Goal: Complete application form: Complete application form

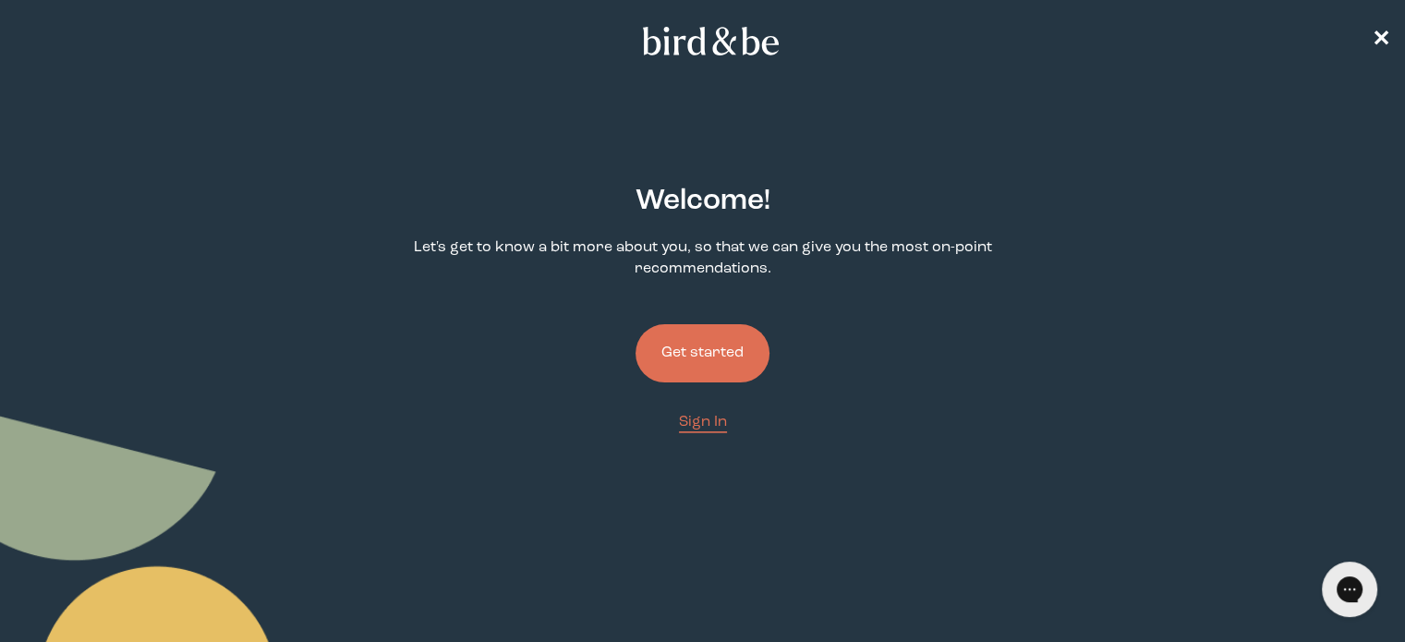
click at [725, 362] on button "Get started" at bounding box center [703, 353] width 134 height 58
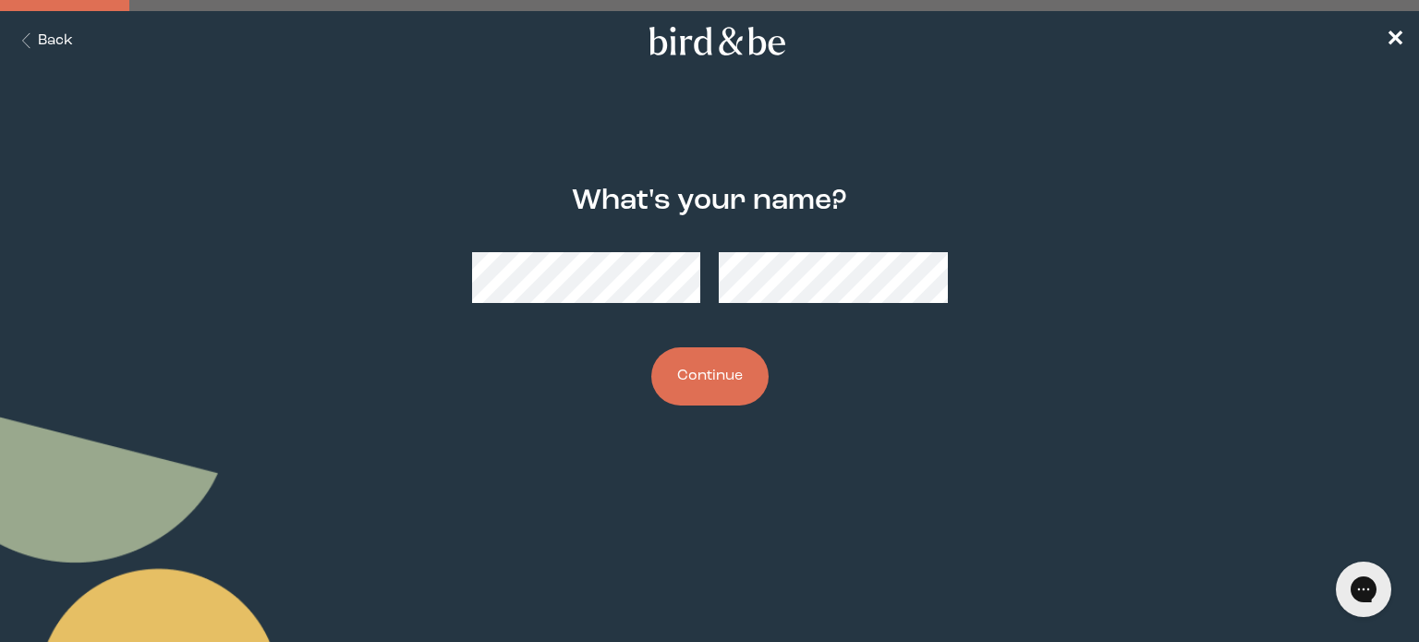
click at [712, 381] on button "Continue" at bounding box center [709, 376] width 117 height 58
click at [708, 370] on button "Continue" at bounding box center [709, 376] width 117 height 58
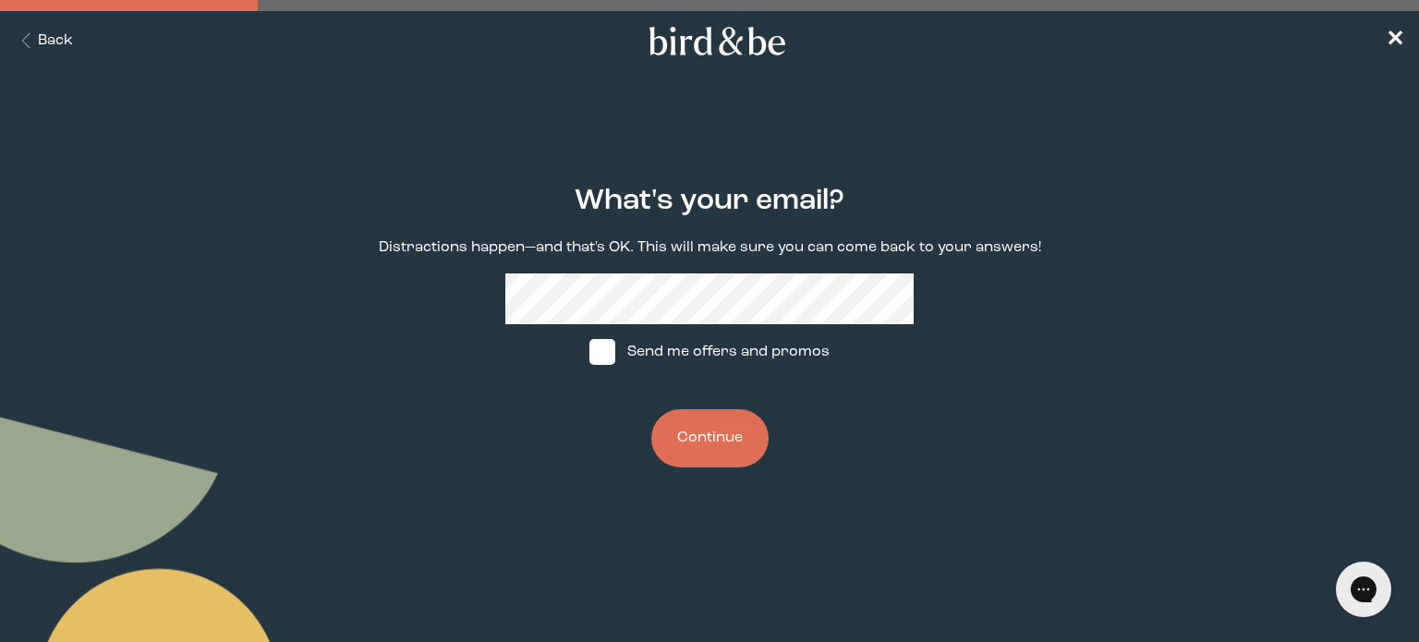
click at [722, 438] on button "Continue" at bounding box center [709, 438] width 117 height 58
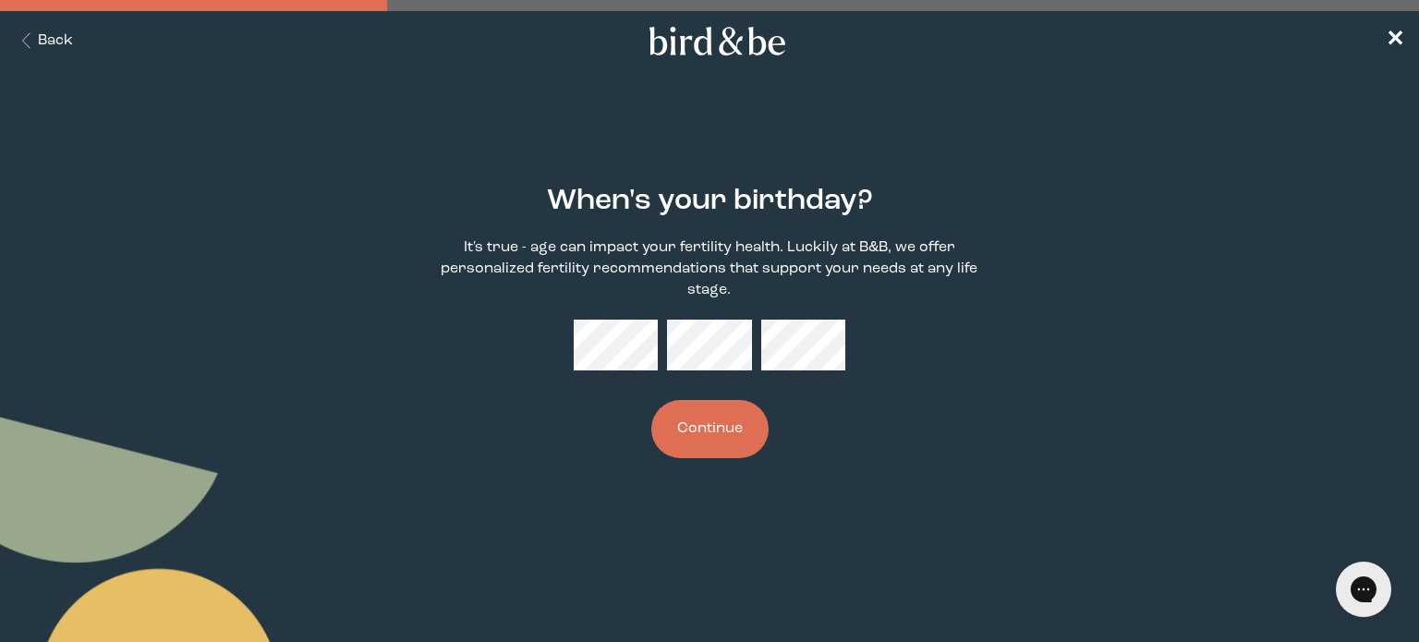
click at [717, 422] on button "Continue" at bounding box center [709, 429] width 117 height 58
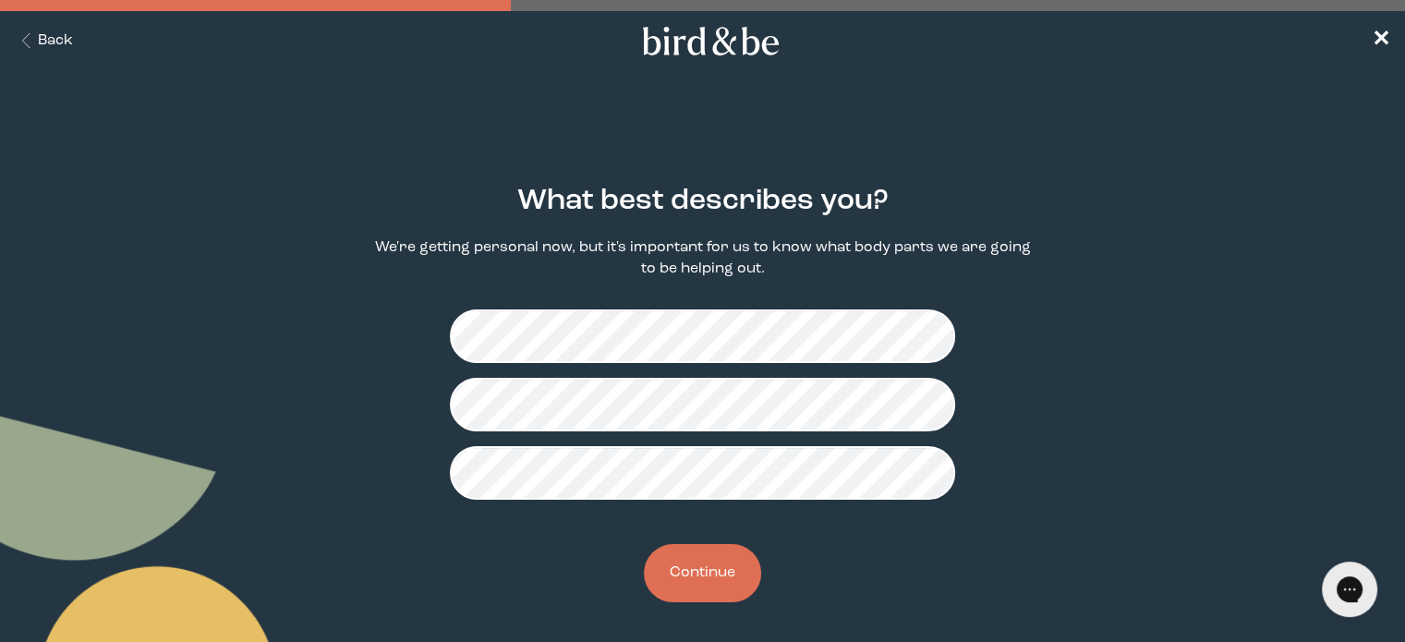
click at [686, 575] on button "Continue" at bounding box center [702, 573] width 117 height 58
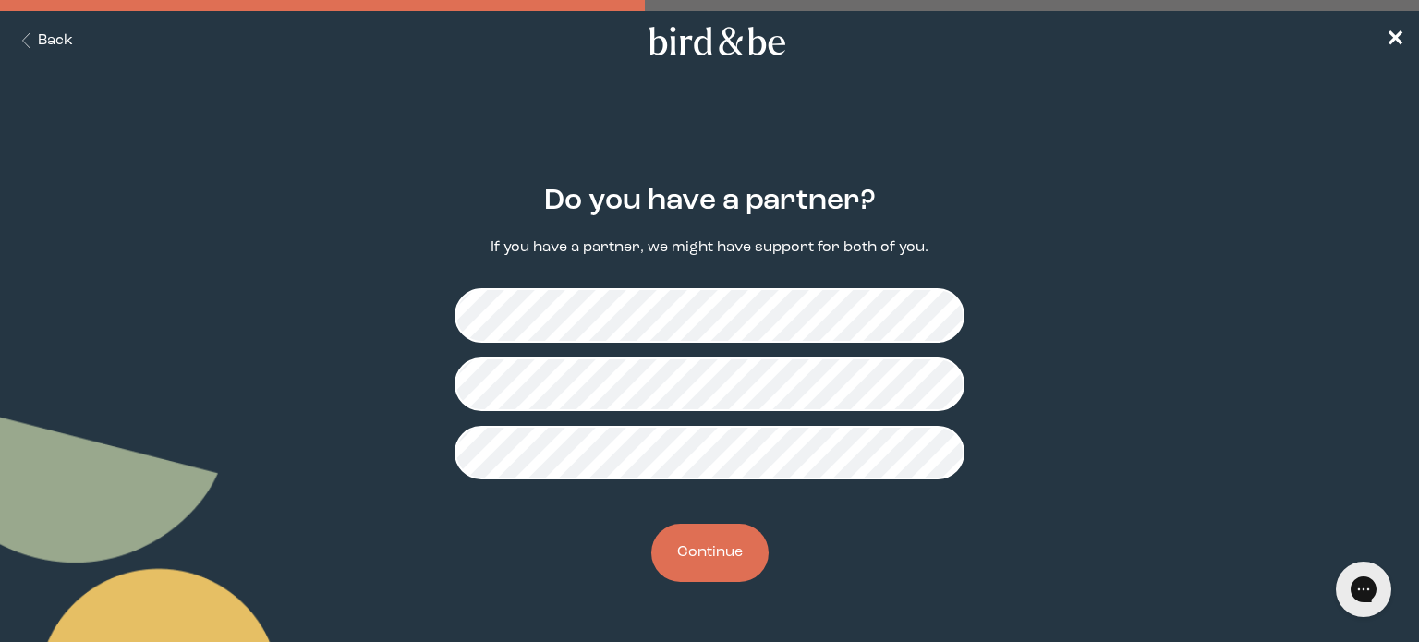
click at [724, 568] on button "Continue" at bounding box center [709, 553] width 117 height 58
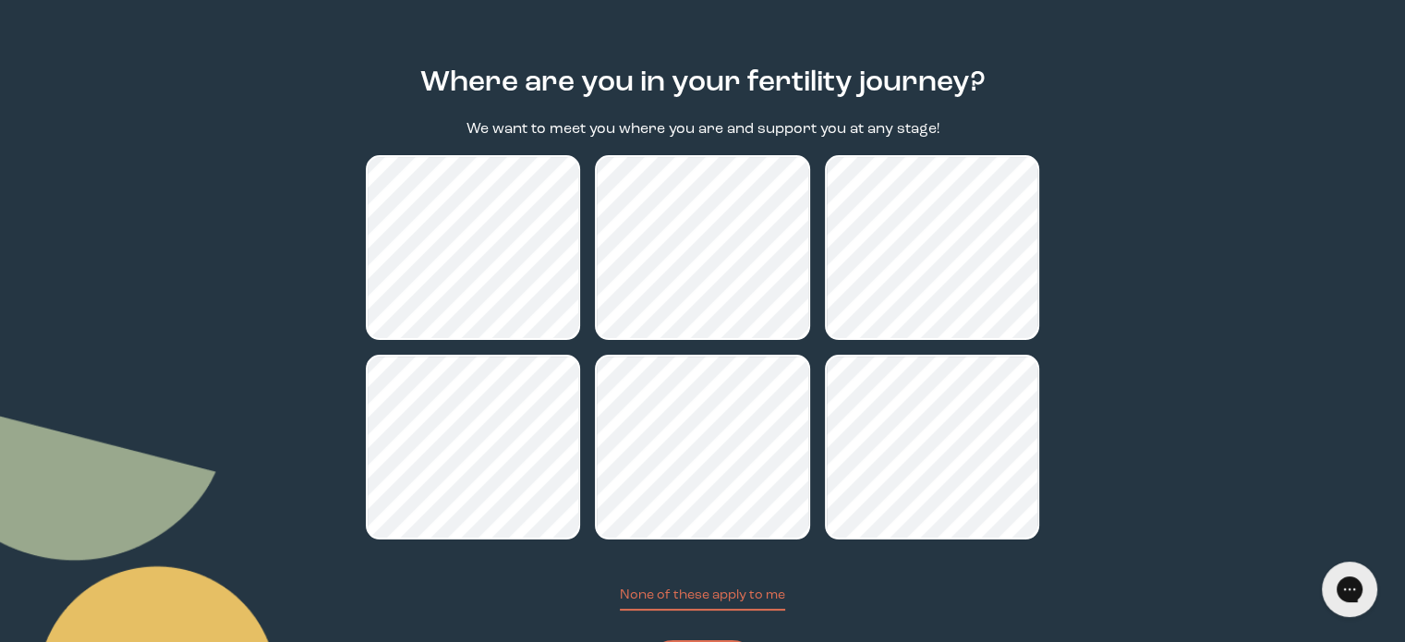
scroll to position [219, 0]
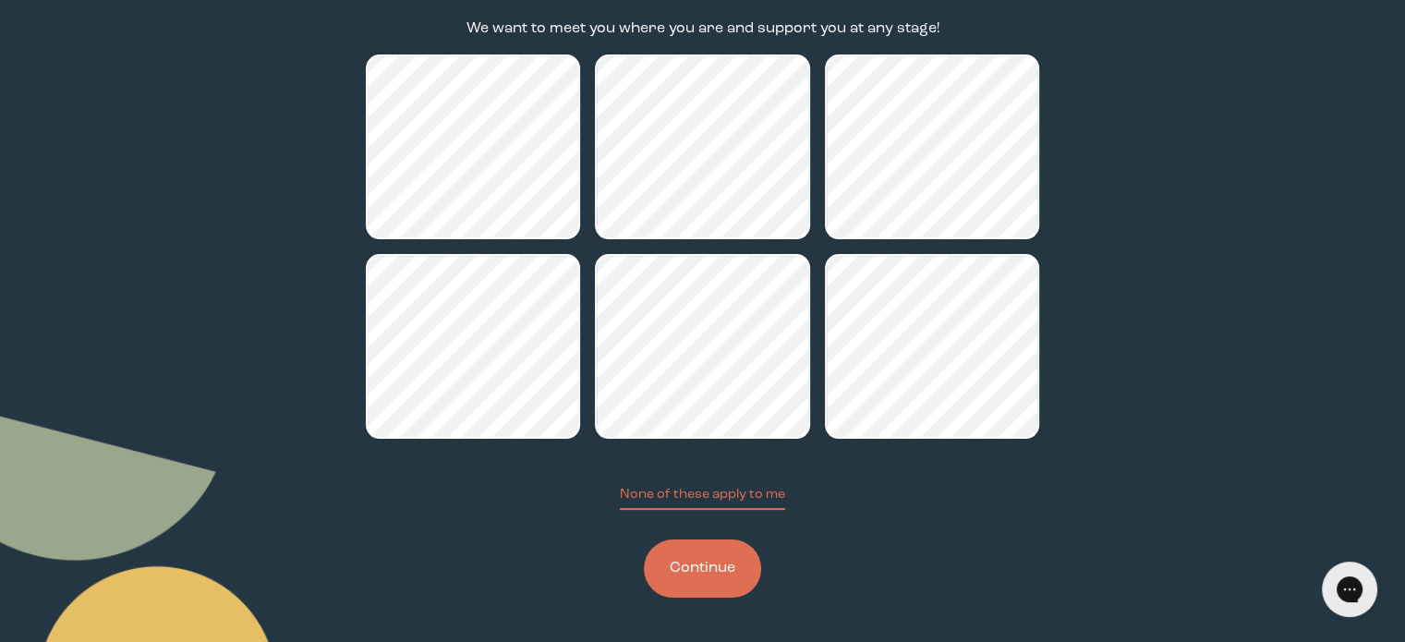
click at [692, 557] on button "Continue" at bounding box center [702, 569] width 117 height 58
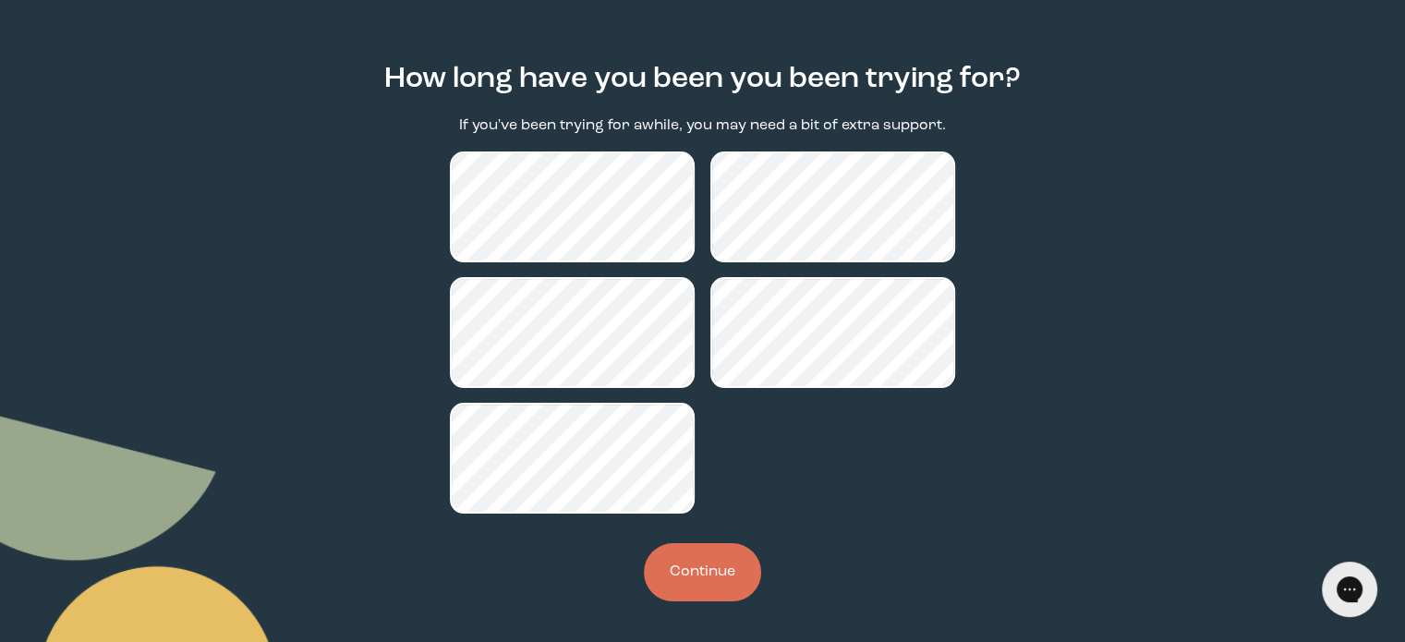
scroll to position [126, 0]
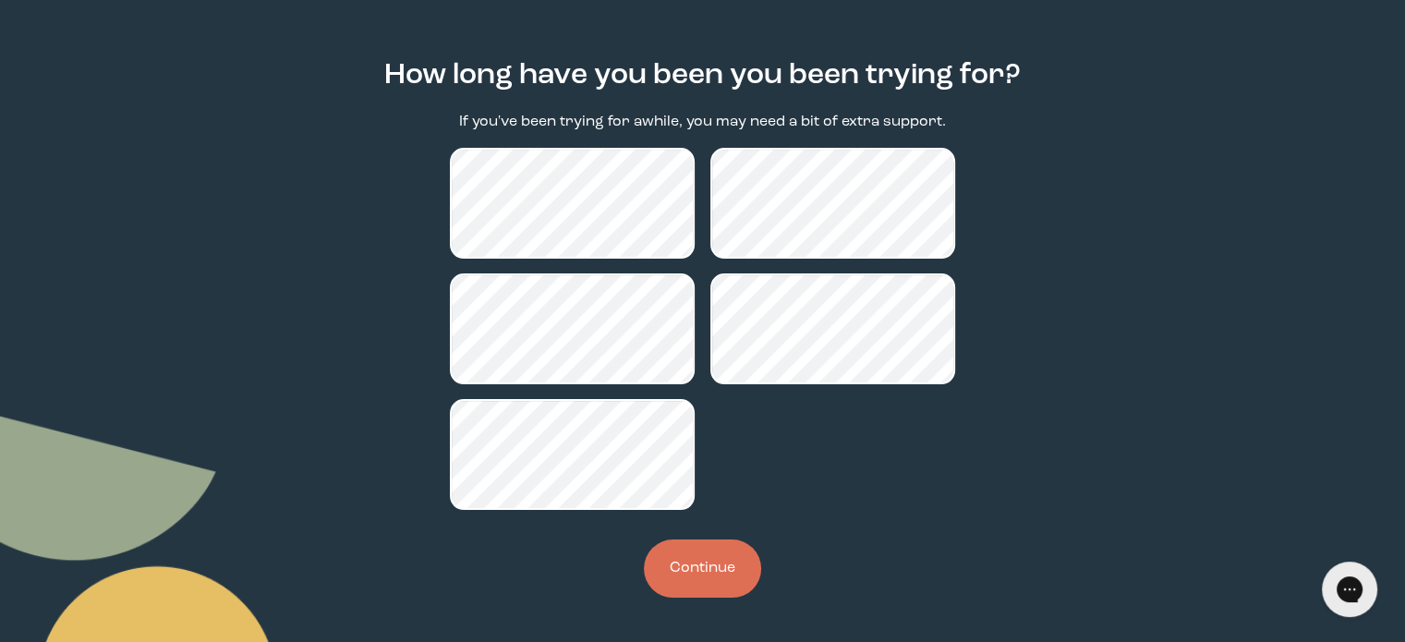
scroll to position [219, 0]
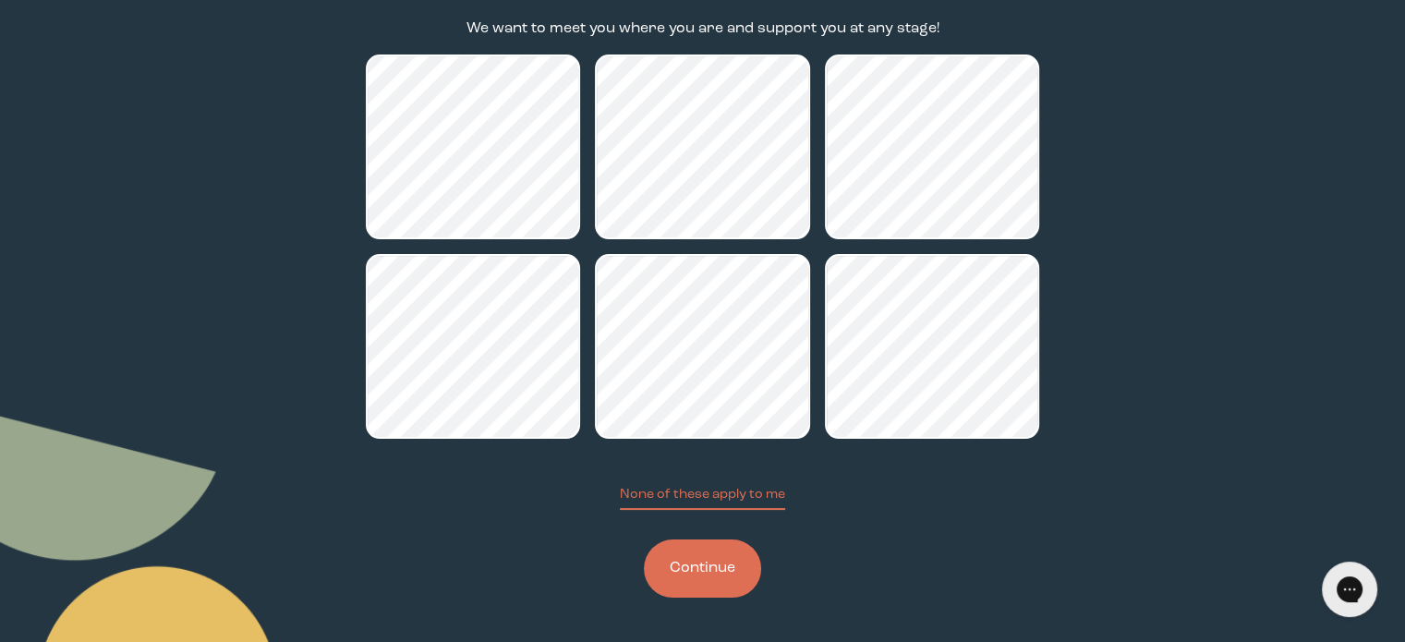
click at [699, 579] on button "Continue" at bounding box center [702, 569] width 117 height 58
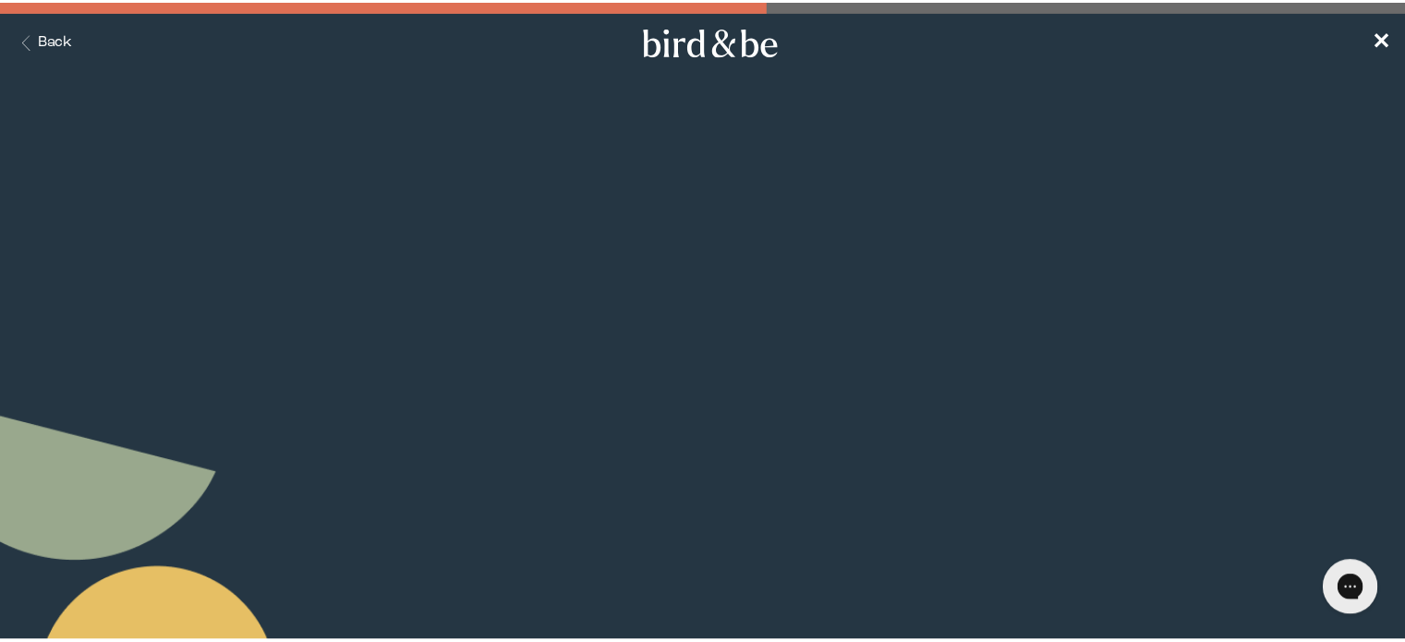
scroll to position [219, 0]
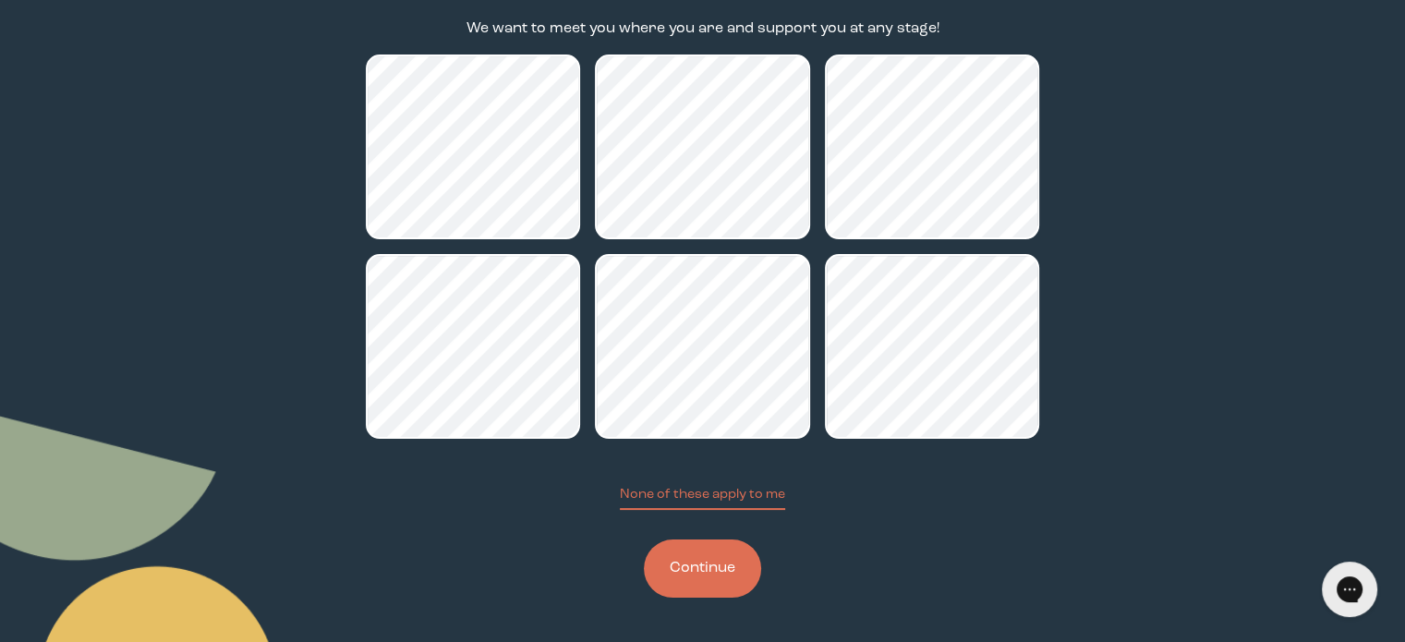
click at [700, 574] on button "Continue" at bounding box center [702, 569] width 117 height 58
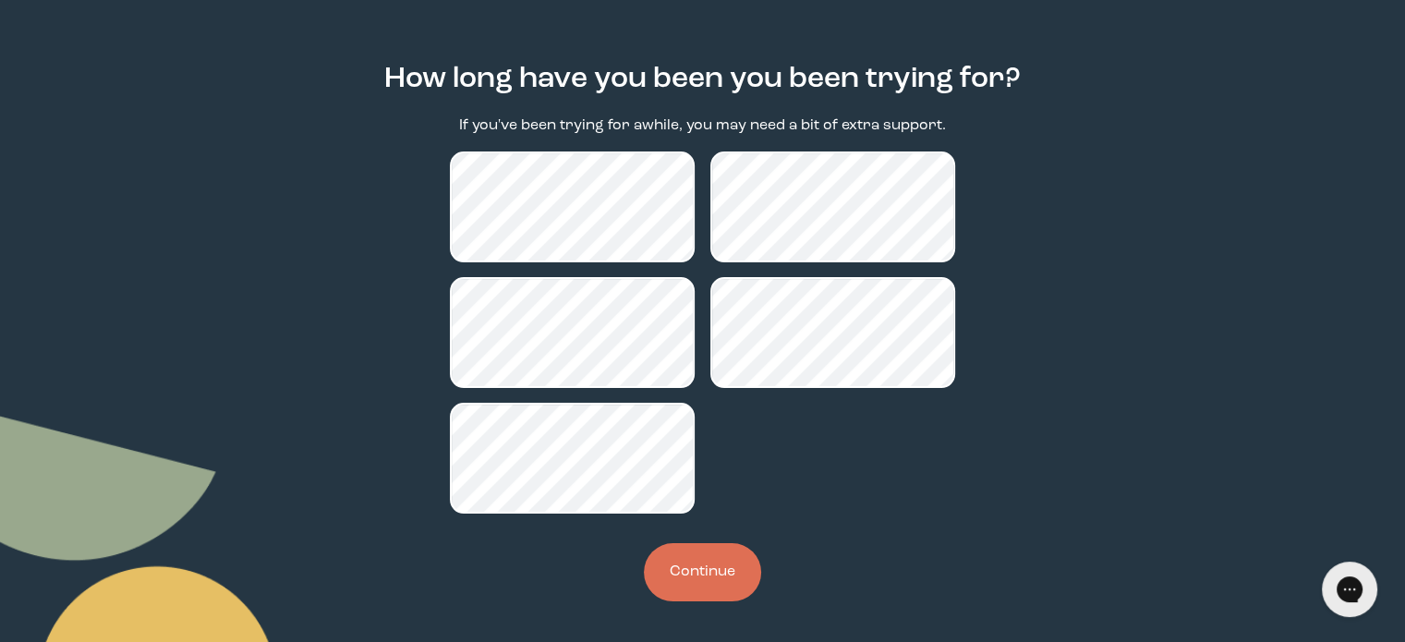
scroll to position [126, 0]
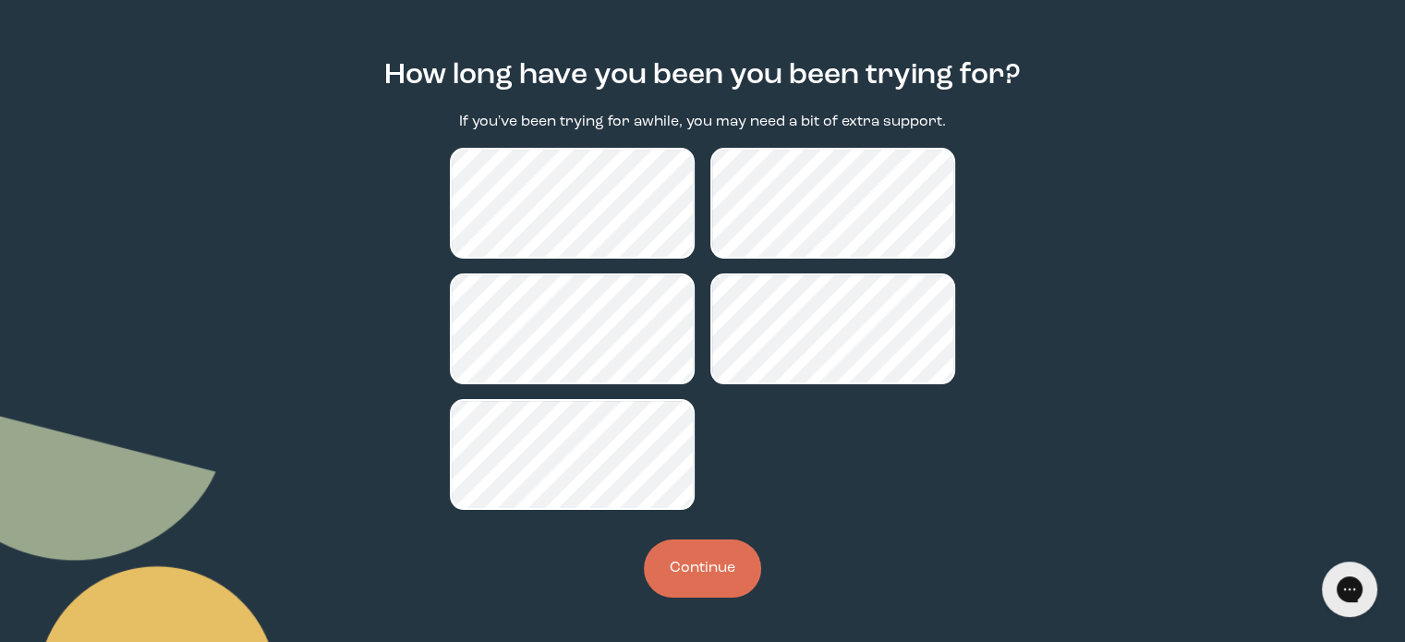
click at [690, 565] on button "Continue" at bounding box center [702, 569] width 117 height 58
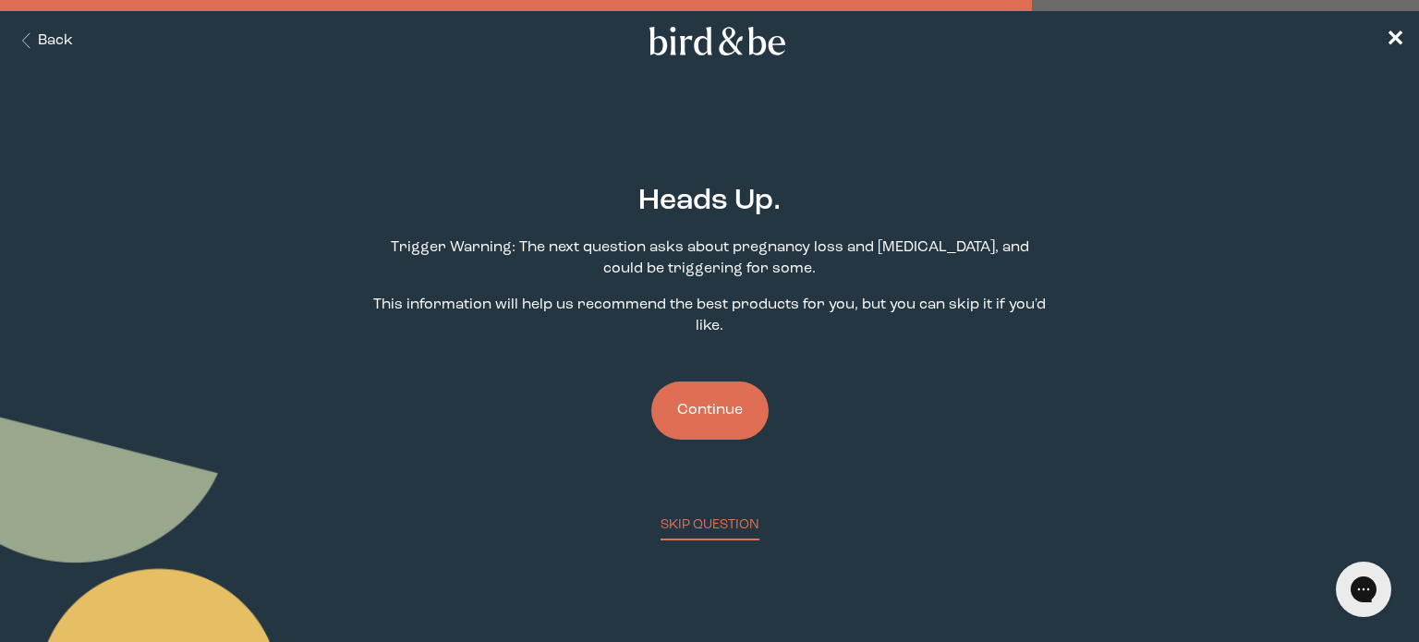
click at [711, 413] on button "Continue" at bounding box center [709, 411] width 117 height 58
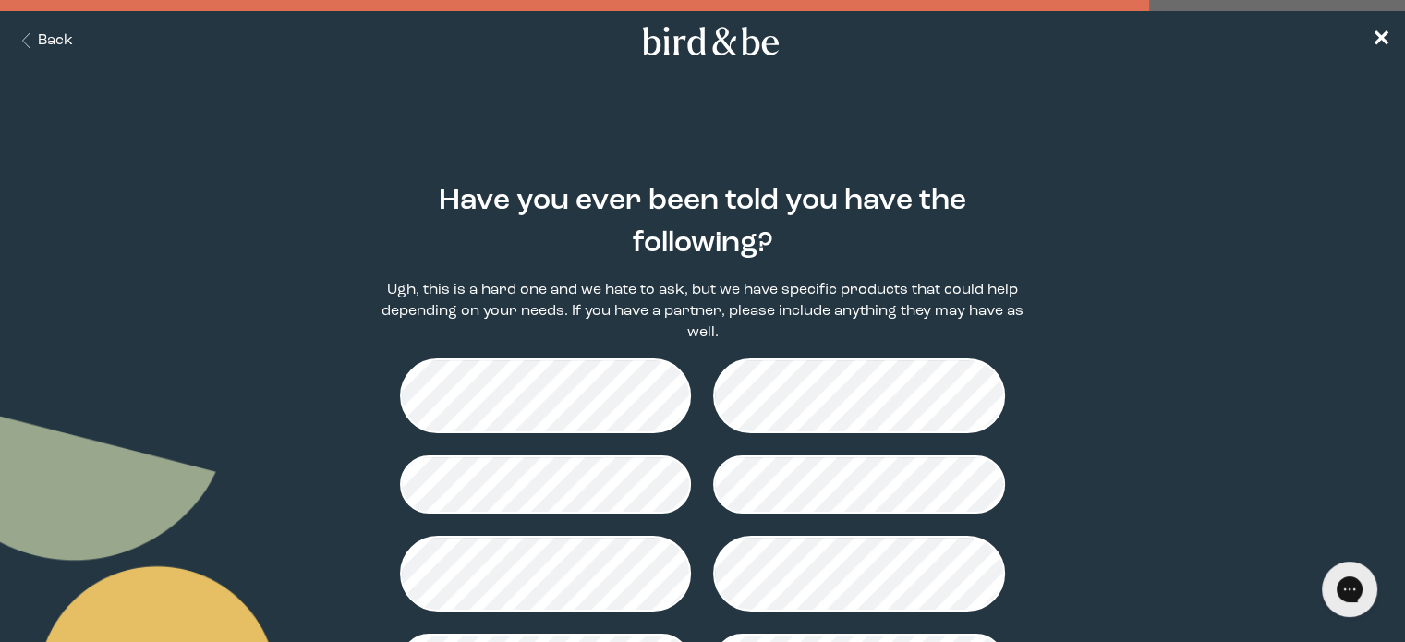
scroll to position [242, 0]
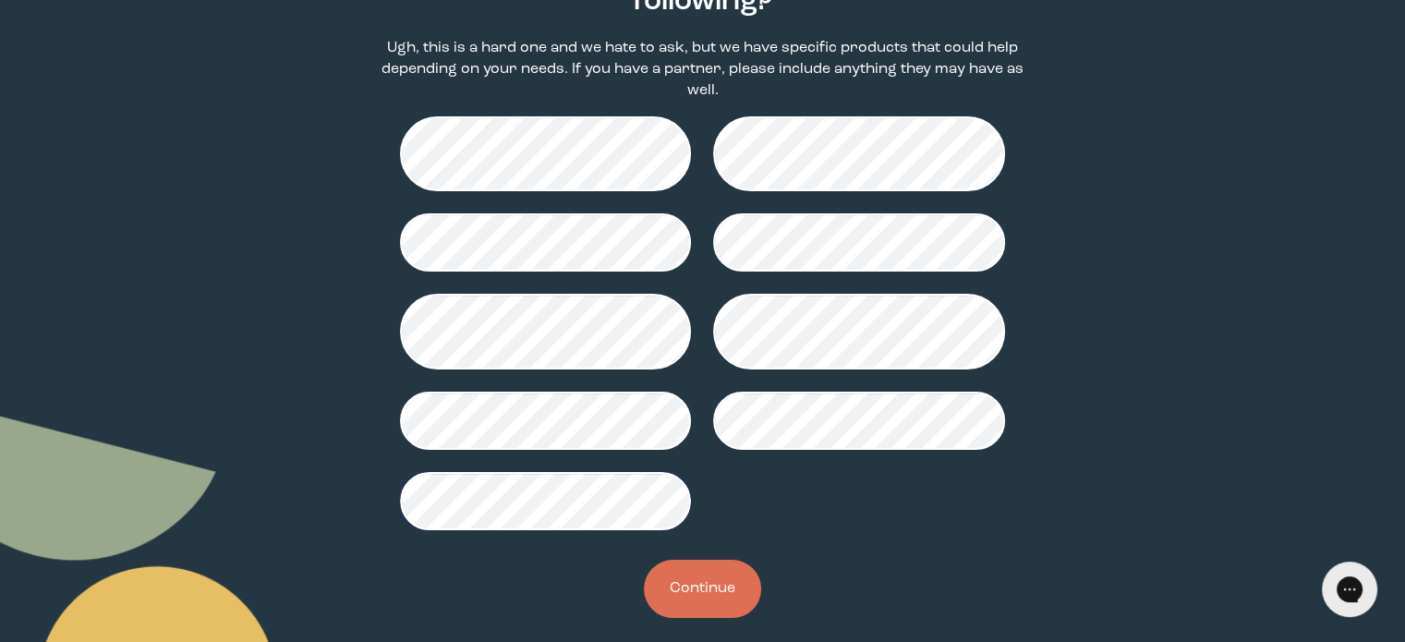
click at [698, 574] on button "Continue" at bounding box center [702, 589] width 117 height 58
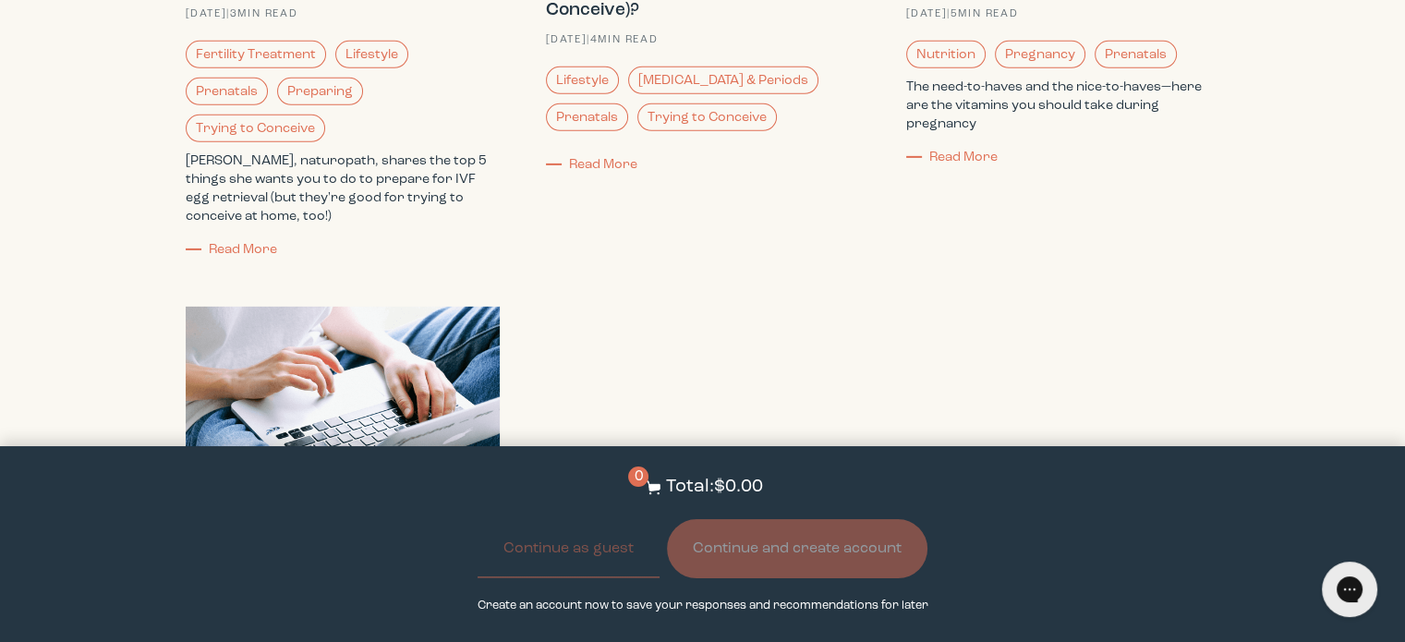
scroll to position [5637, 0]
